Goal: Information Seeking & Learning: Find specific fact

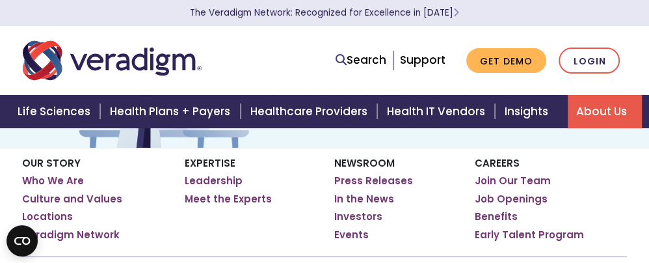
click at [232, 182] on link "Leadership" at bounding box center [214, 180] width 58 height 13
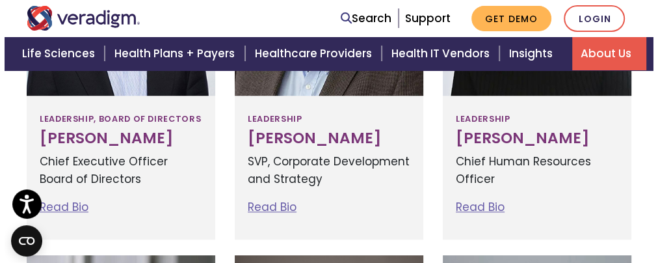
scroll to position [648, 0]
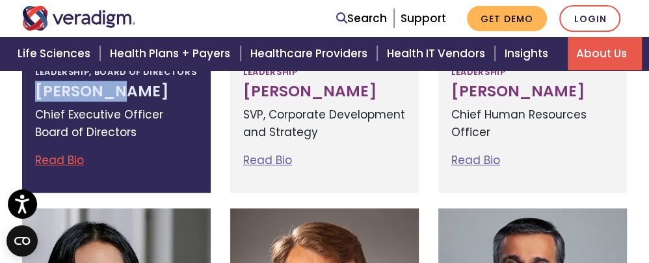
drag, startPoint x: 114, startPoint y: 129, endPoint x: 33, endPoint y: 129, distance: 81.3
click at [33, 129] on div "Leadership, Board of Directors [PERSON_NAME] Chief Executive Officer Board of D…" at bounding box center [116, 121] width 189 height 144
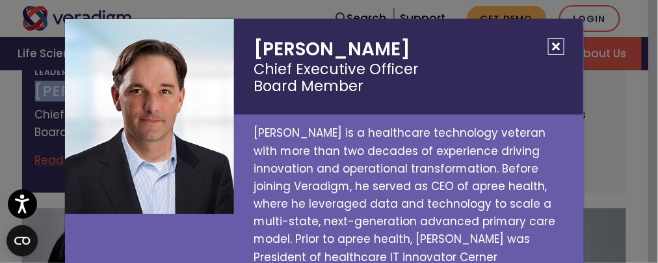
copy h3 "[PERSON_NAME]"
